Goal: Find specific page/section: Find specific page/section

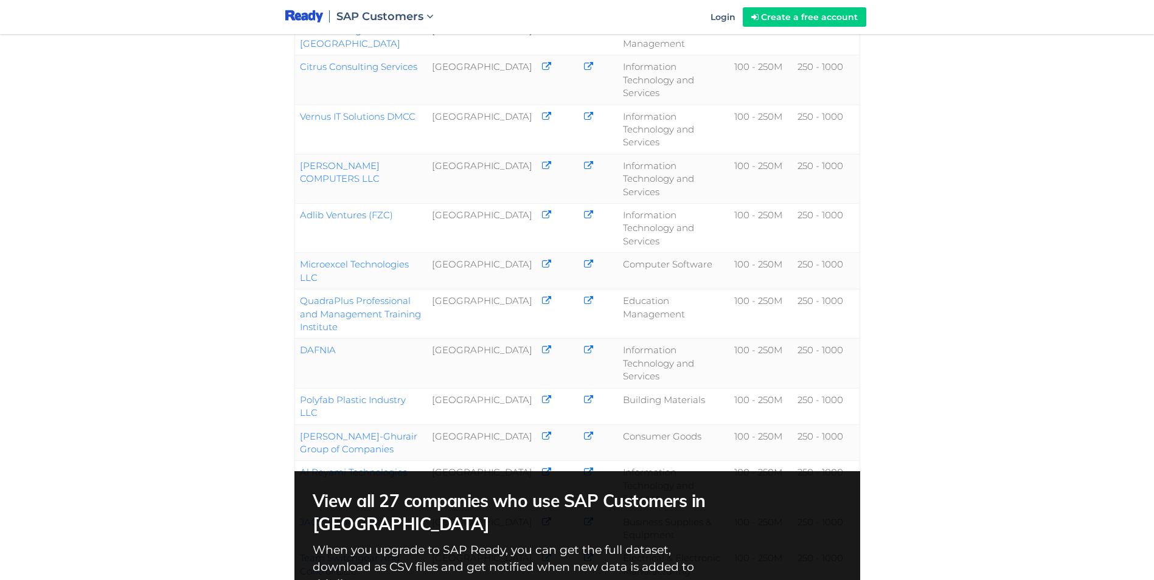
scroll to position [426, 0]
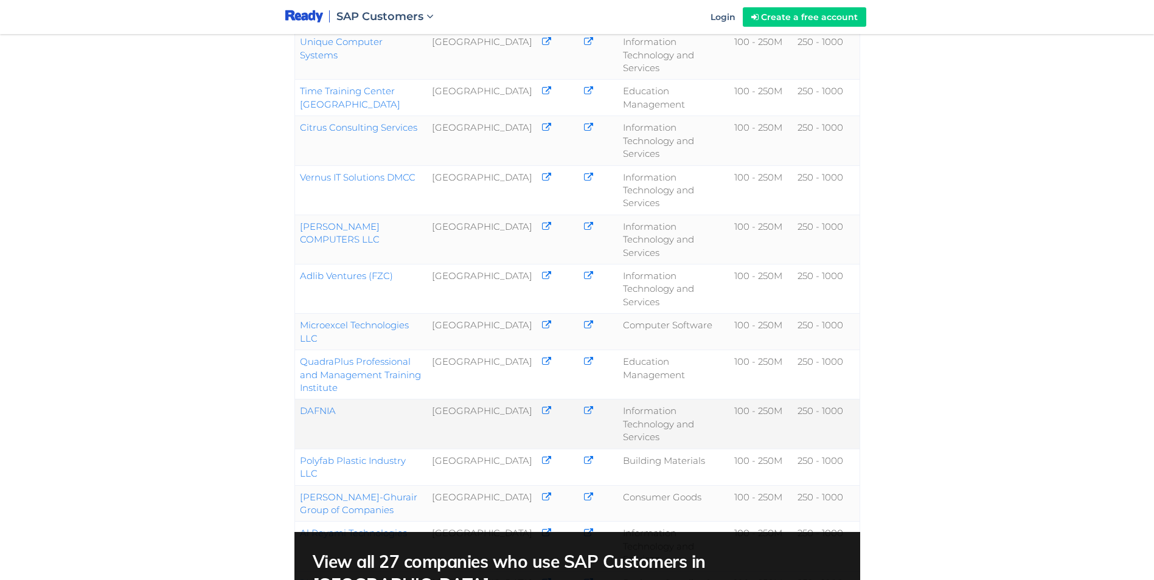
click at [310, 405] on link "DAFNIA" at bounding box center [318, 411] width 36 height 12
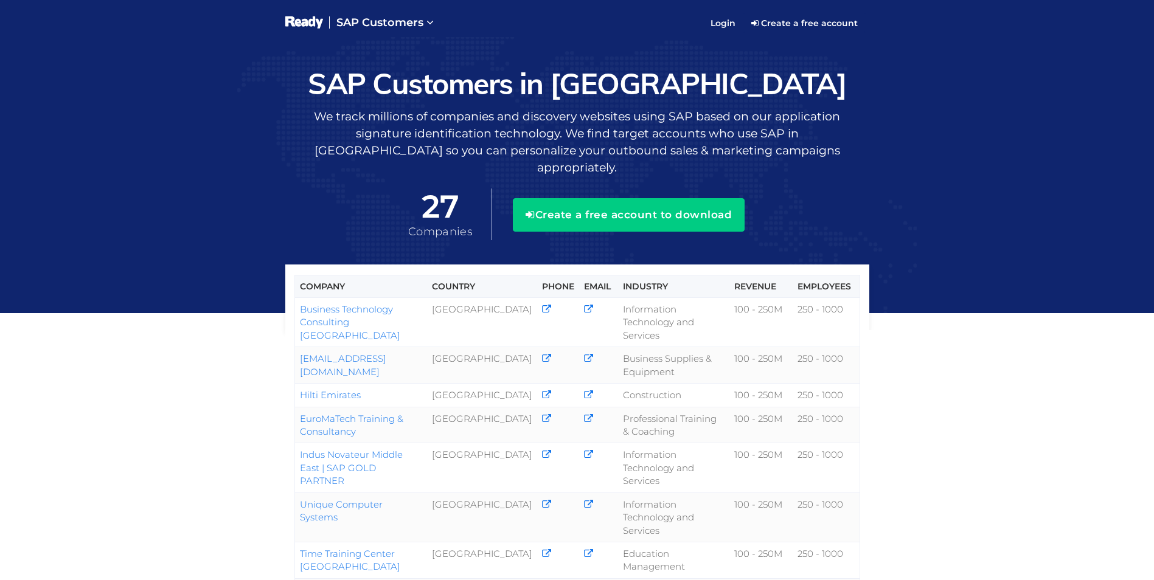
scroll to position [463, 0]
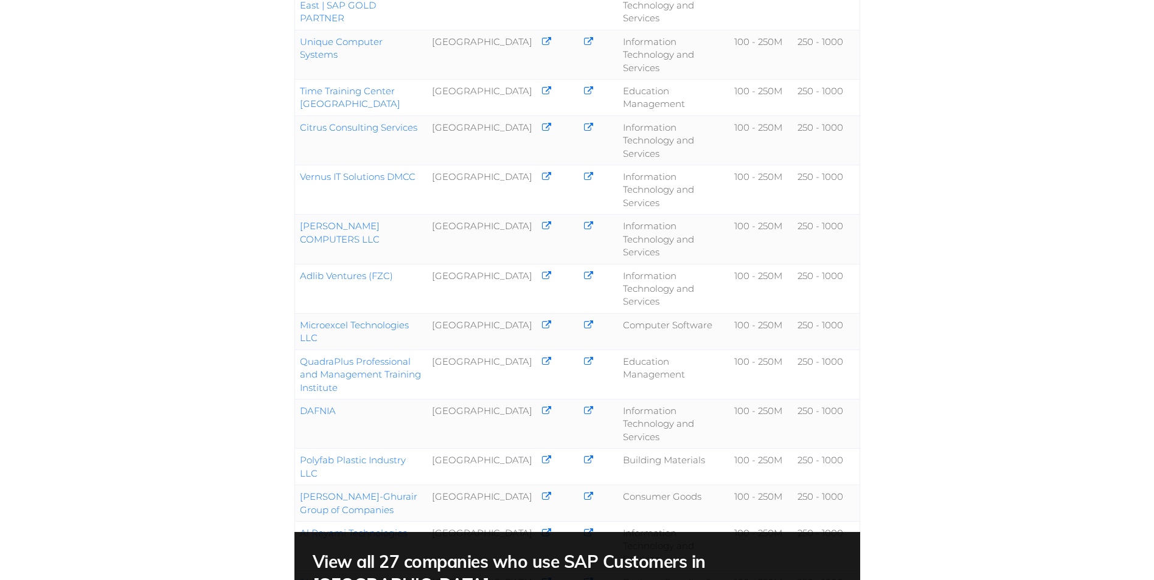
click at [144, 236] on div "Company Country Phone Email Industry Revenue Employees Business Technology Cons…" at bounding box center [577, 175] width 1154 height 1202
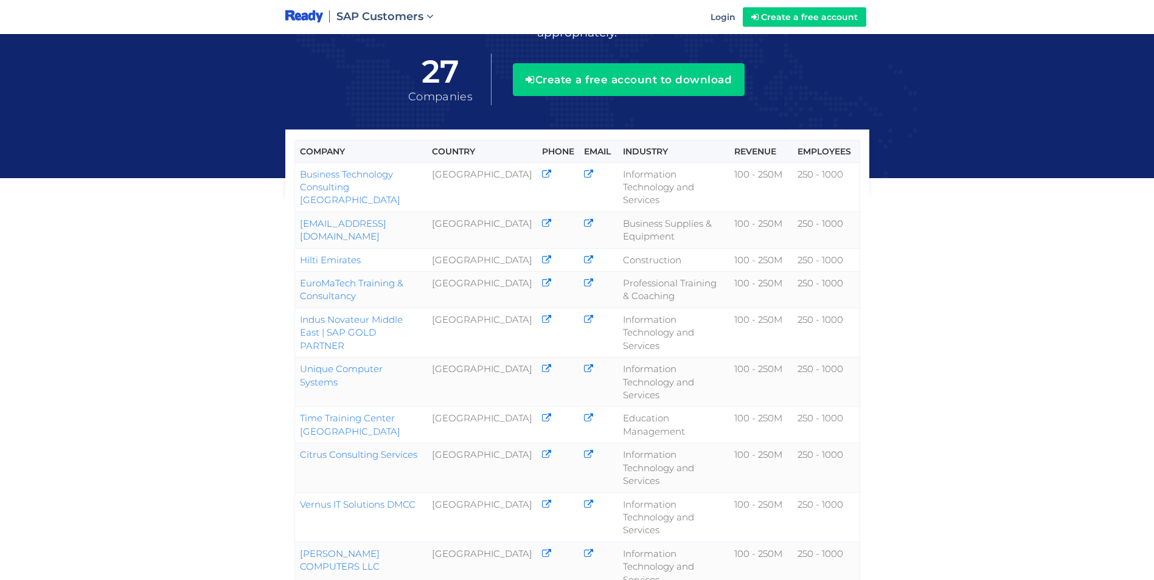
scroll to position [98, 0]
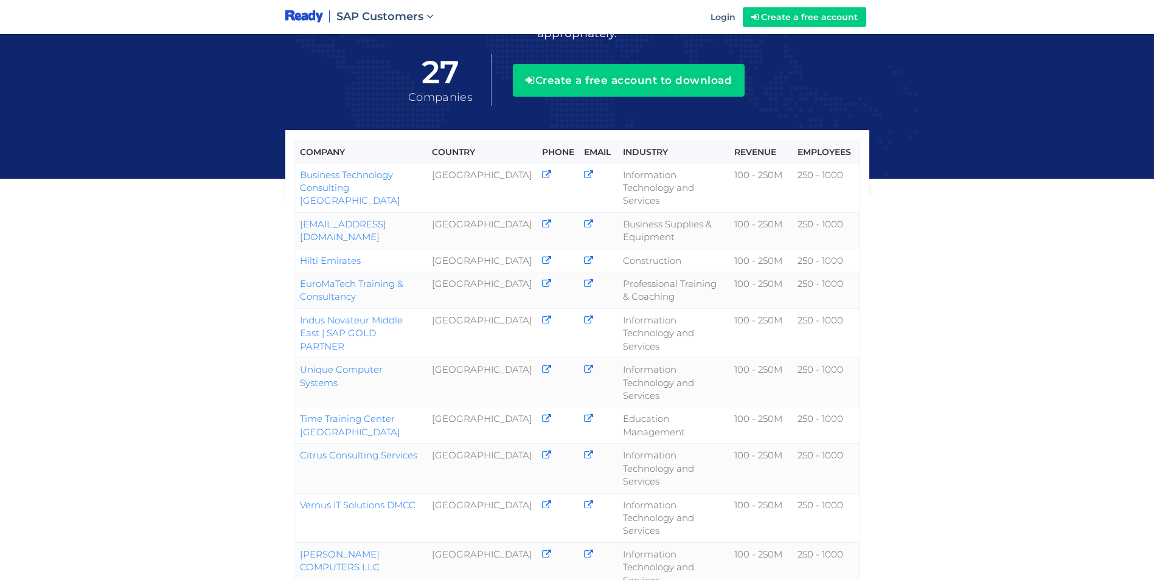
click at [186, 316] on div "Company Country Phone Email Industry Revenue Employees Business Technology Cons…" at bounding box center [577, 503] width 1154 height 1202
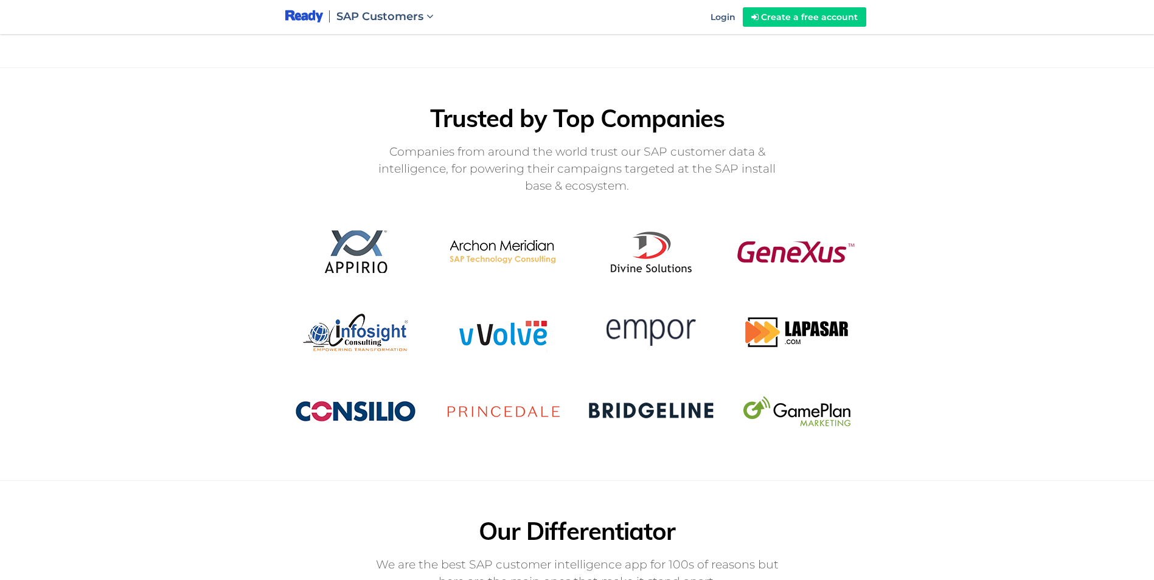
scroll to position [1314, 0]
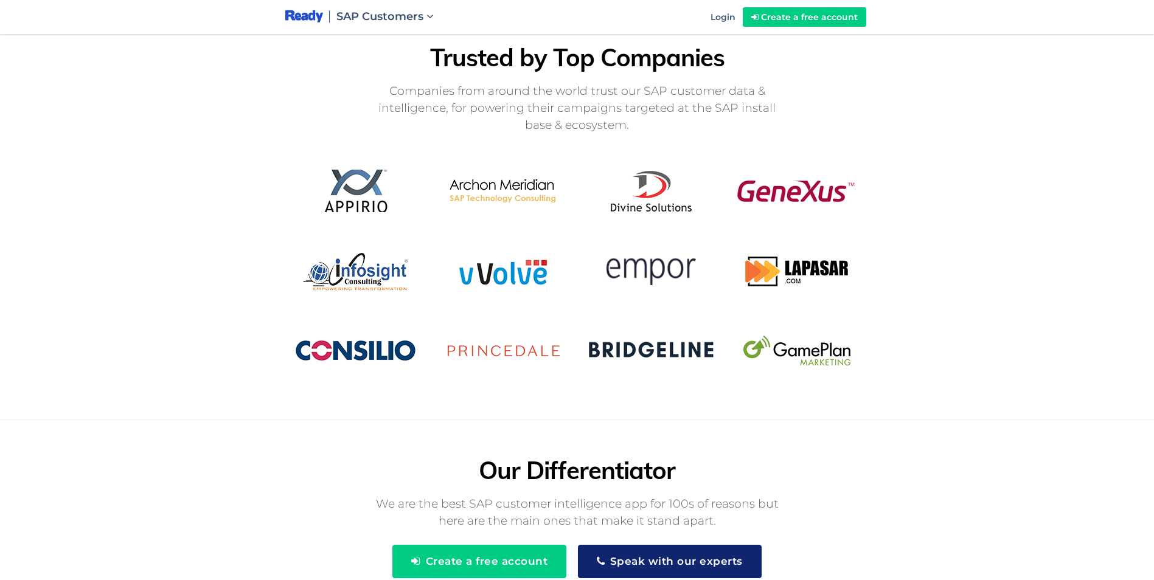
click at [308, 149] on img at bounding box center [577, 272] width 584 height 246
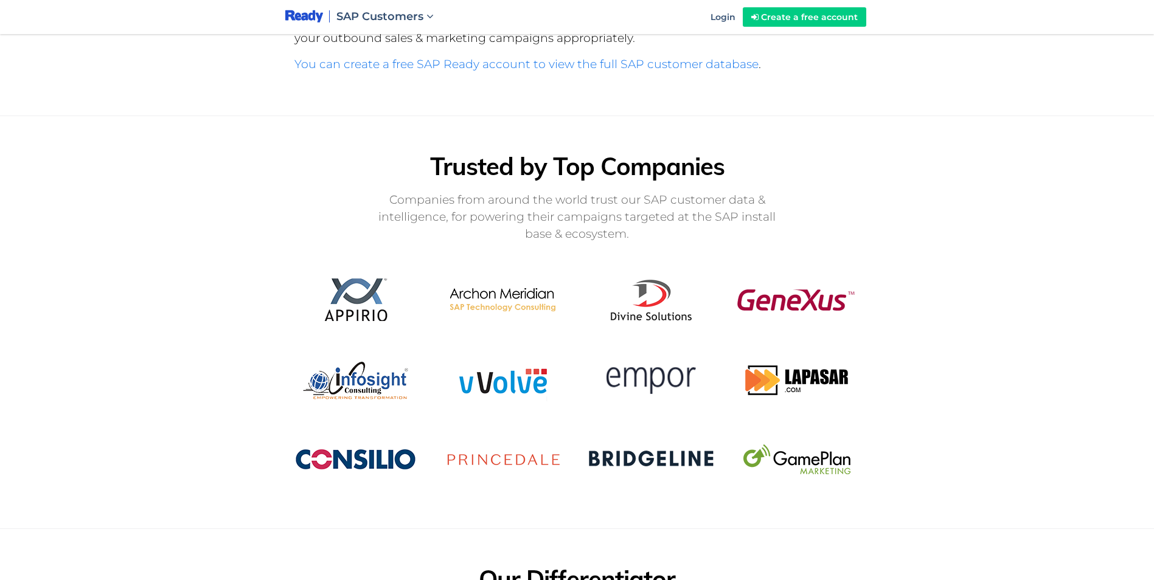
scroll to position [1193, 0]
